Goal: Navigation & Orientation: Find specific page/section

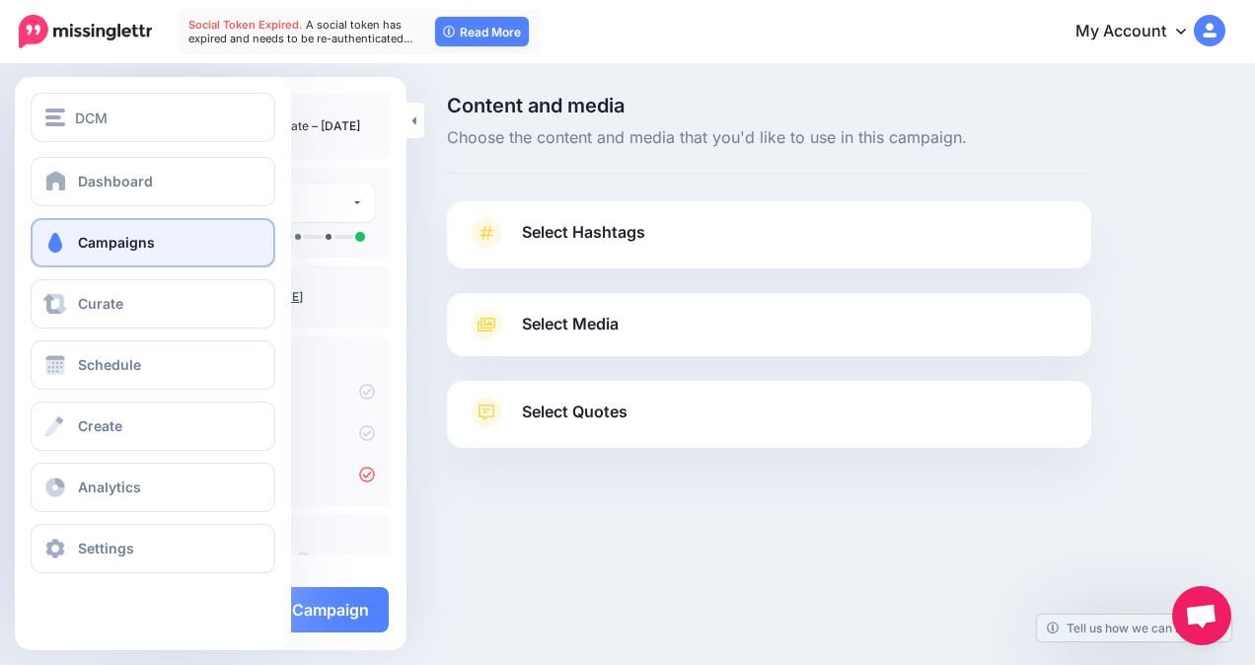
click at [101, 237] on span "Campaigns" at bounding box center [116, 242] width 77 height 17
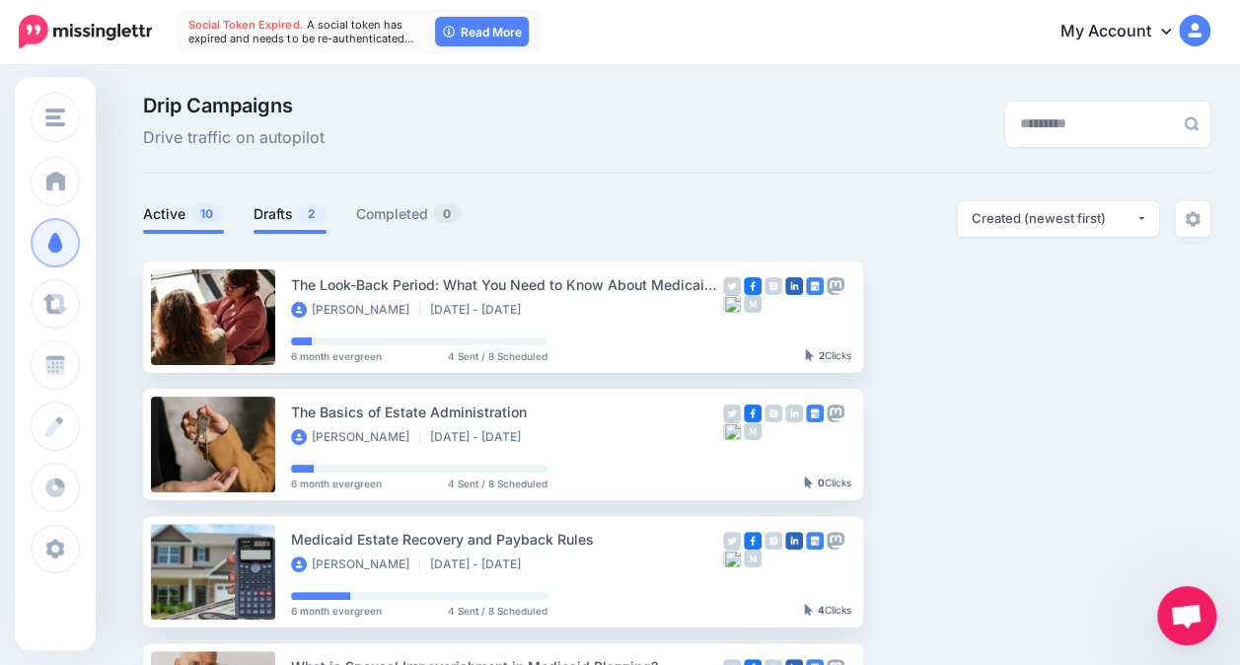
click at [288, 212] on link "Drafts 2" at bounding box center [289, 214] width 73 height 24
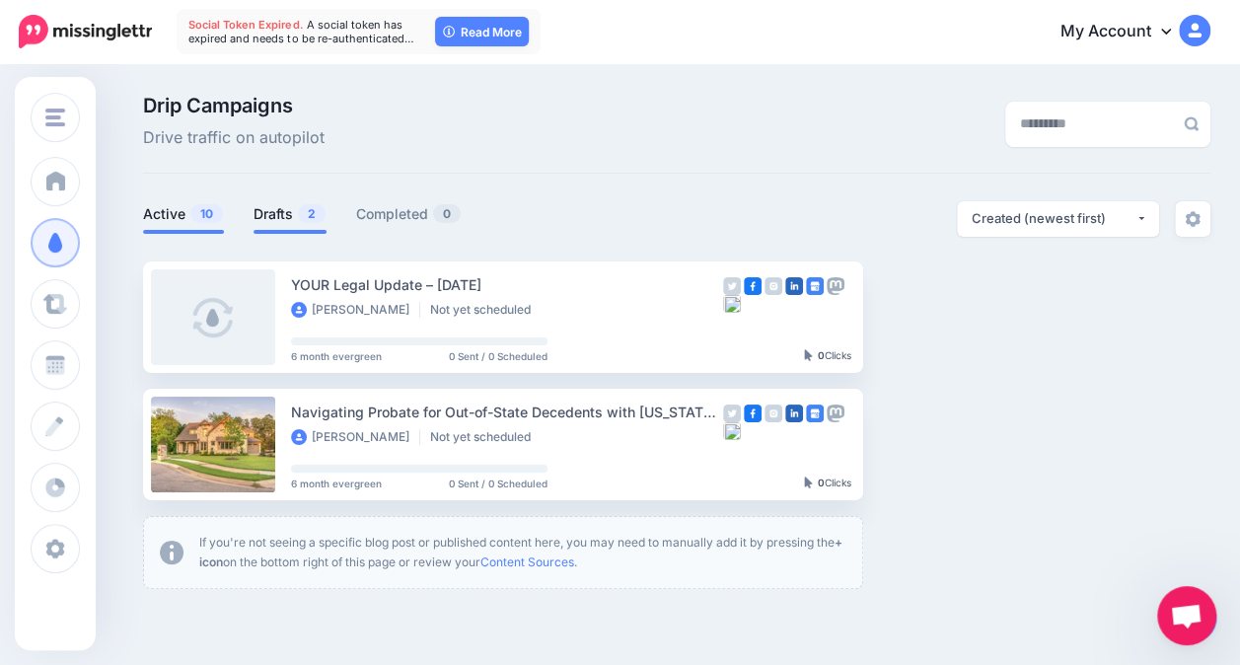
click at [168, 214] on link "Active 10" at bounding box center [183, 214] width 81 height 24
